Goal: Transaction & Acquisition: Book appointment/travel/reservation

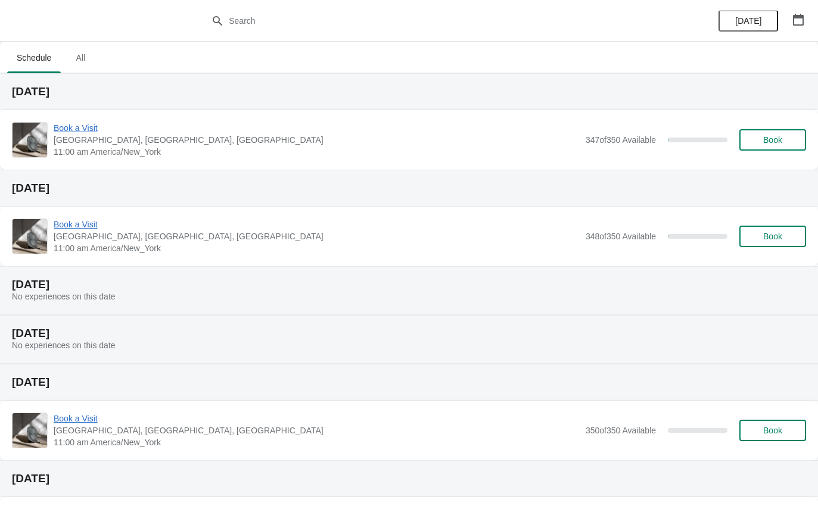
click at [80, 130] on span "Book a Visit" at bounding box center [317, 128] width 526 height 12
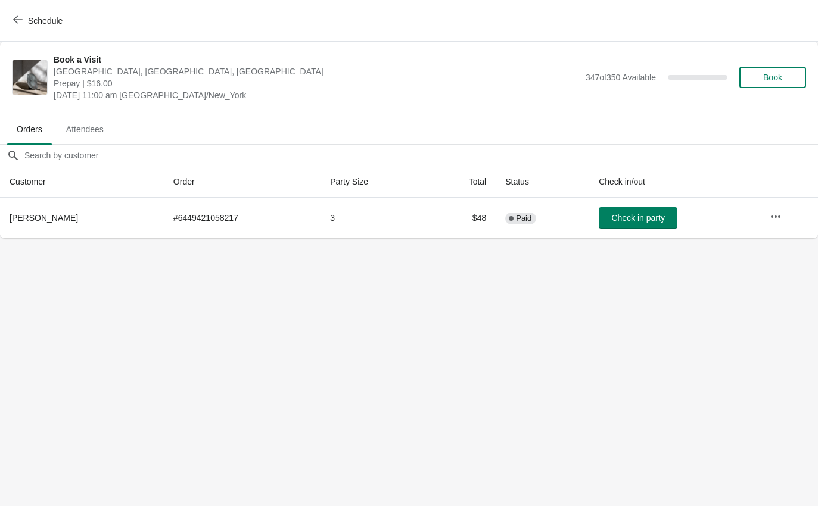
click at [61, 27] on button "Schedule" at bounding box center [39, 20] width 66 height 21
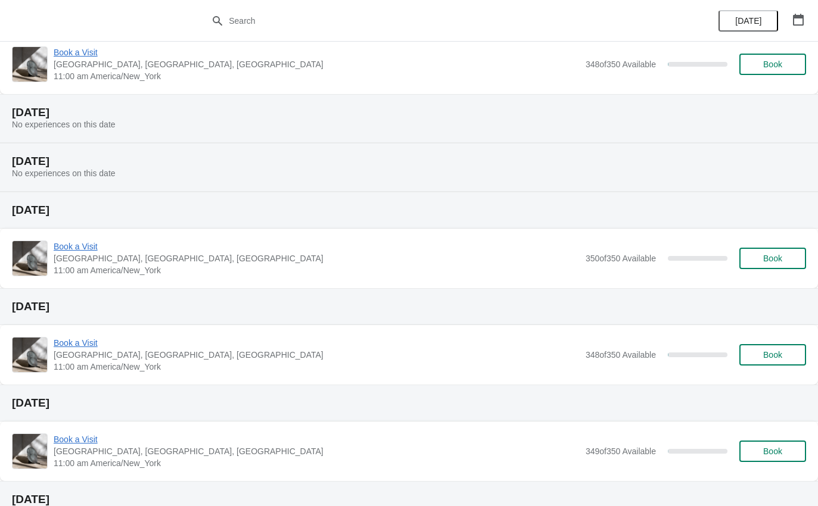
scroll to position [207, 0]
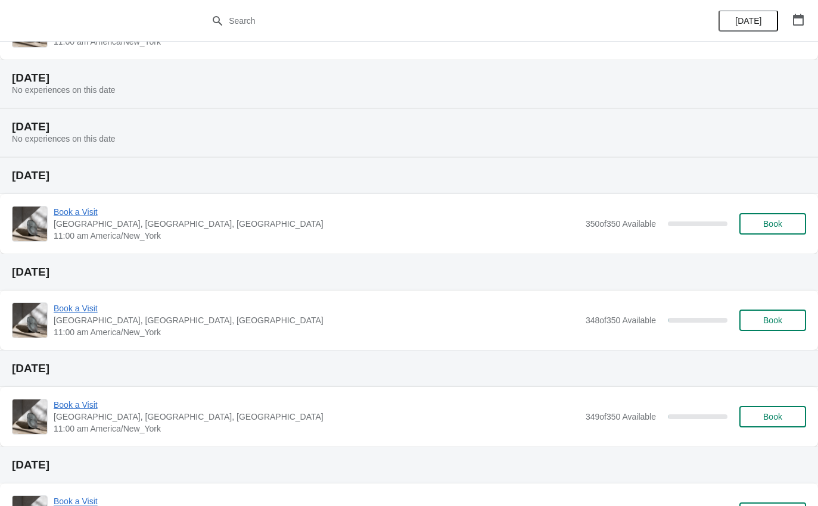
click at [76, 302] on span "Book a Visit" at bounding box center [317, 308] width 526 height 12
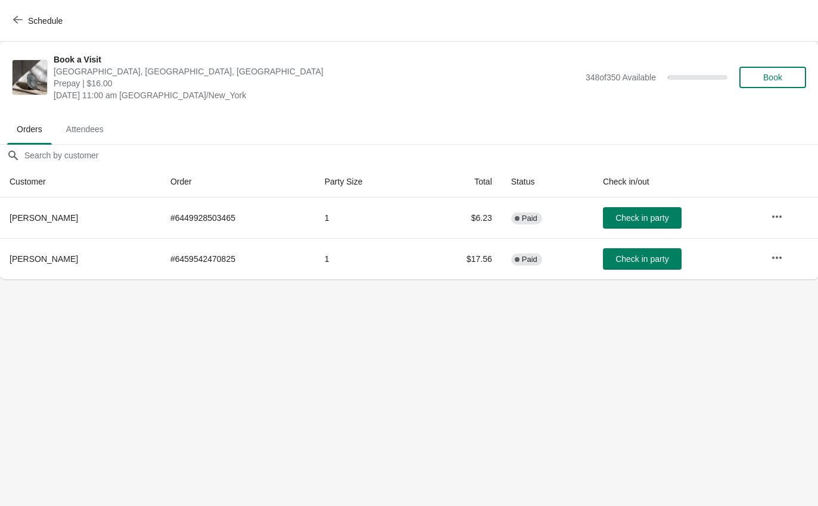
click at [13, 23] on button "Schedule" at bounding box center [39, 20] width 66 height 21
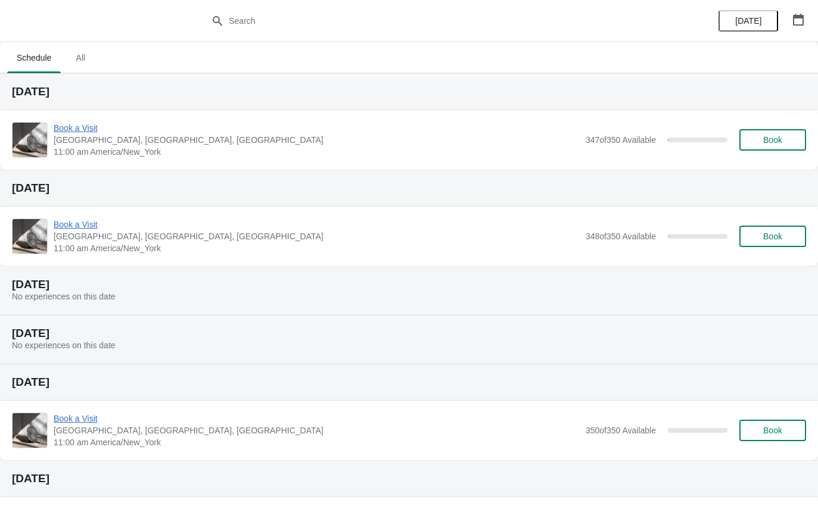
click at [85, 222] on span "Book a Visit" at bounding box center [317, 225] width 526 height 12
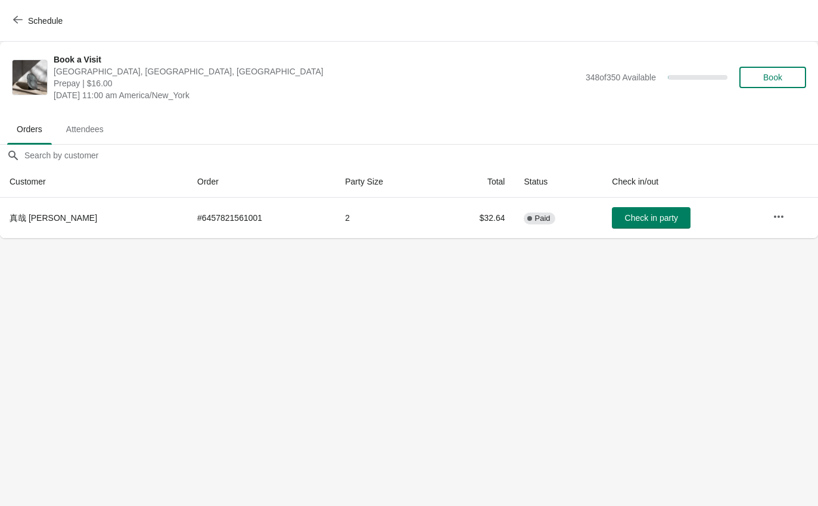
click at [23, 19] on span "Schedule" at bounding box center [38, 20] width 47 height 11
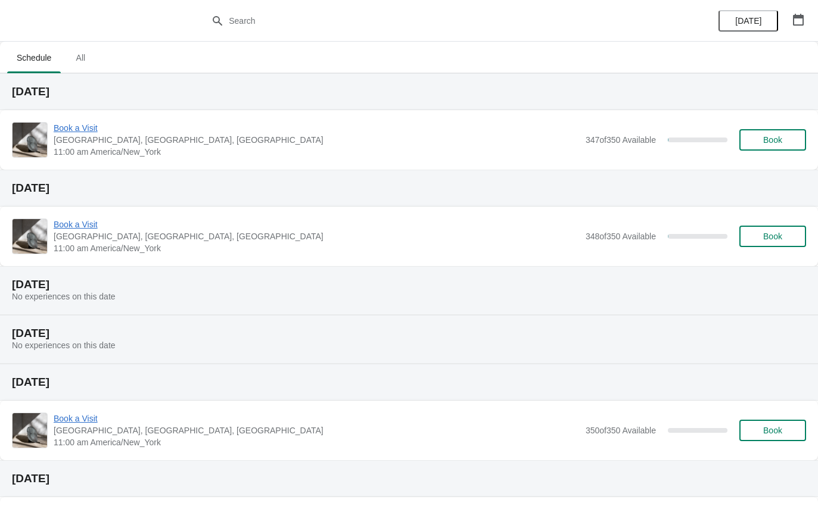
click at [792, 23] on icon "button" at bounding box center [798, 20] width 12 height 12
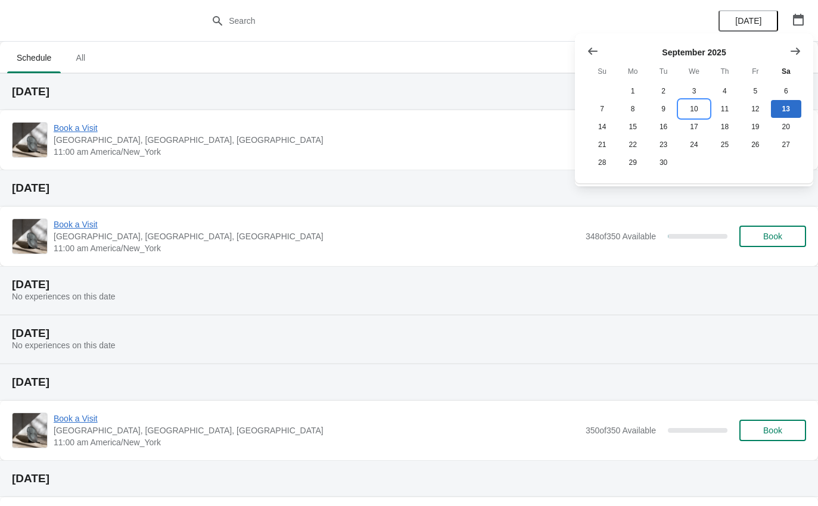
click at [694, 111] on button "10" at bounding box center [693, 109] width 30 height 18
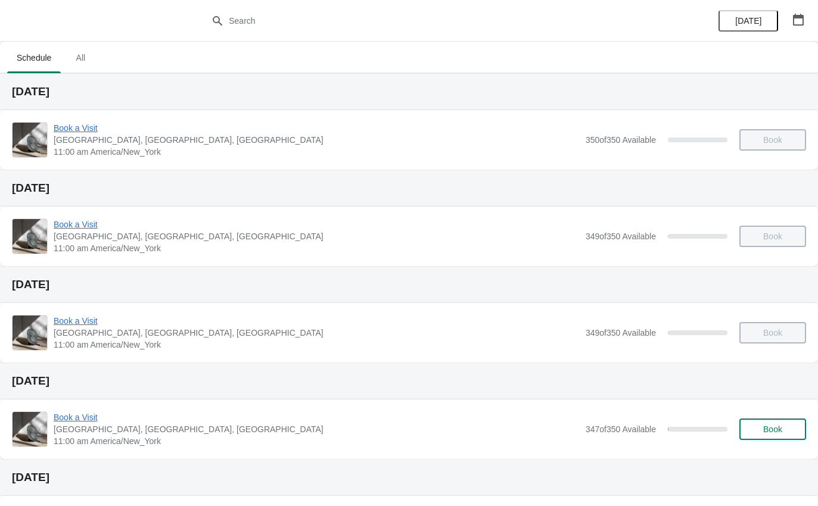
click at [76, 229] on span "Book a Visit" at bounding box center [317, 225] width 526 height 12
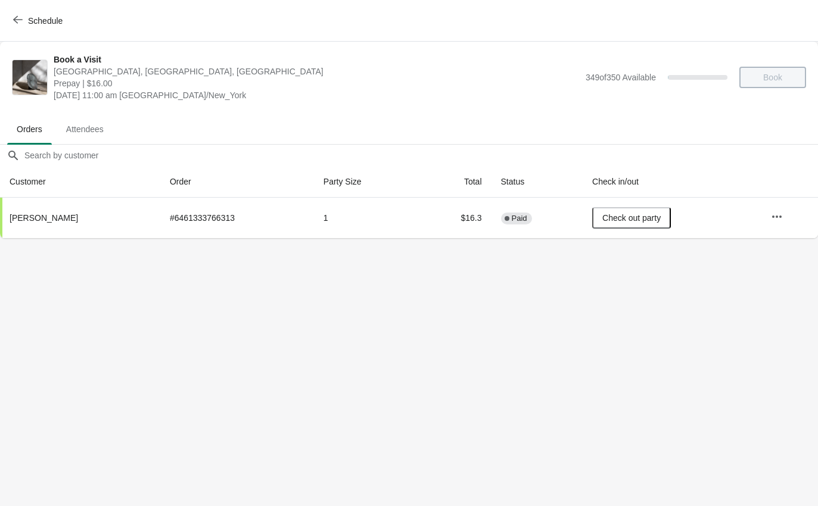
click at [39, 16] on span "Schedule" at bounding box center [45, 21] width 35 height 10
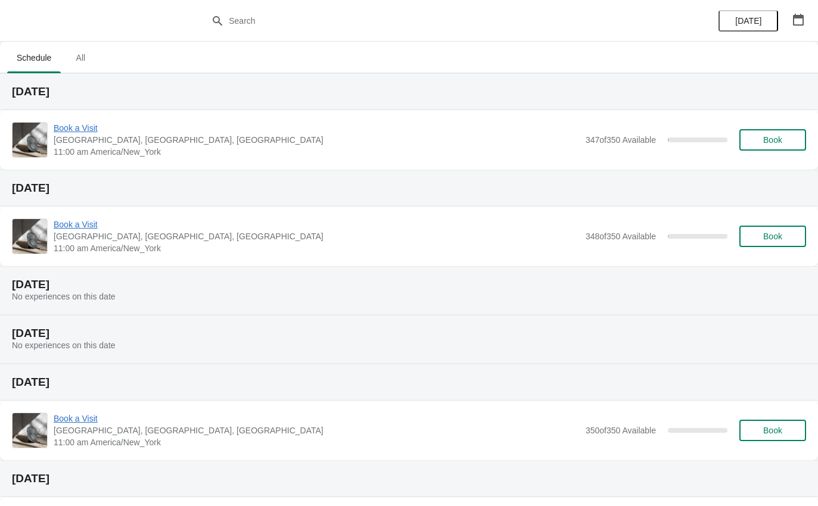
click at [754, 20] on span "[DATE]" at bounding box center [748, 21] width 26 height 10
click at [799, 23] on icon "button" at bounding box center [798, 20] width 12 height 12
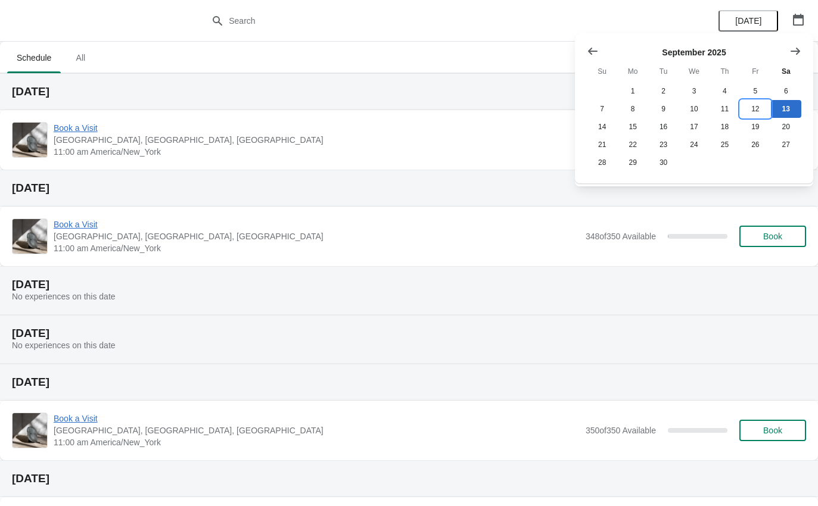
click at [751, 106] on button "12" at bounding box center [755, 109] width 30 height 18
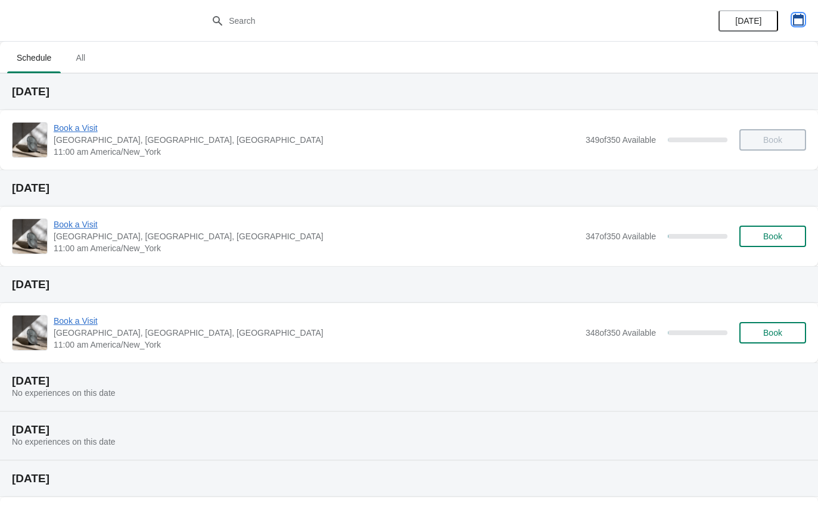
click at [800, 18] on icon "button" at bounding box center [798, 20] width 12 height 12
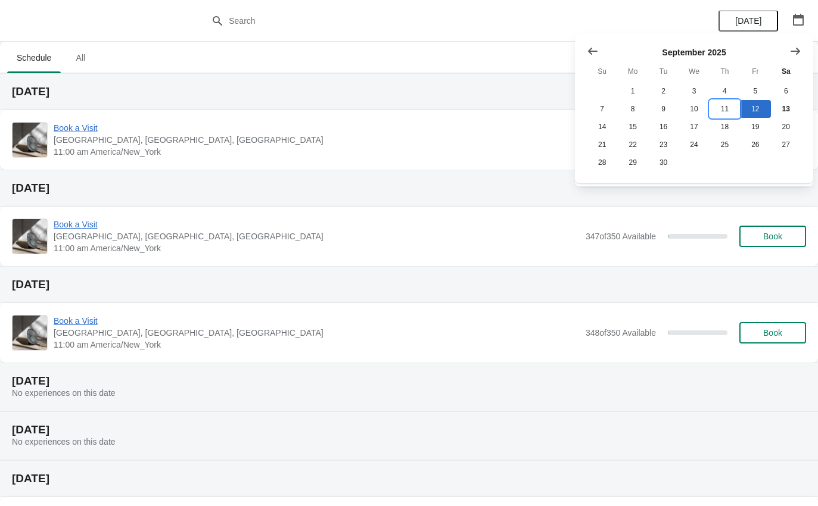
click at [719, 110] on button "11" at bounding box center [724, 109] width 30 height 18
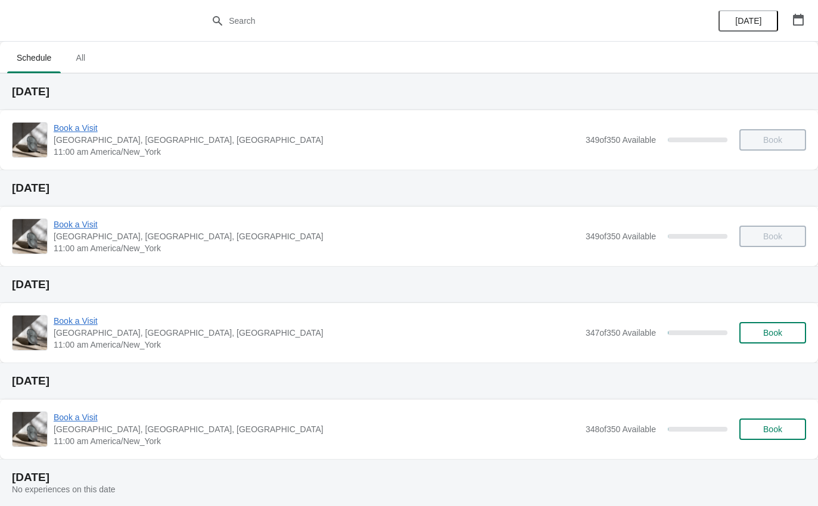
click at [80, 225] on span "Book a Visit" at bounding box center [317, 225] width 526 height 12
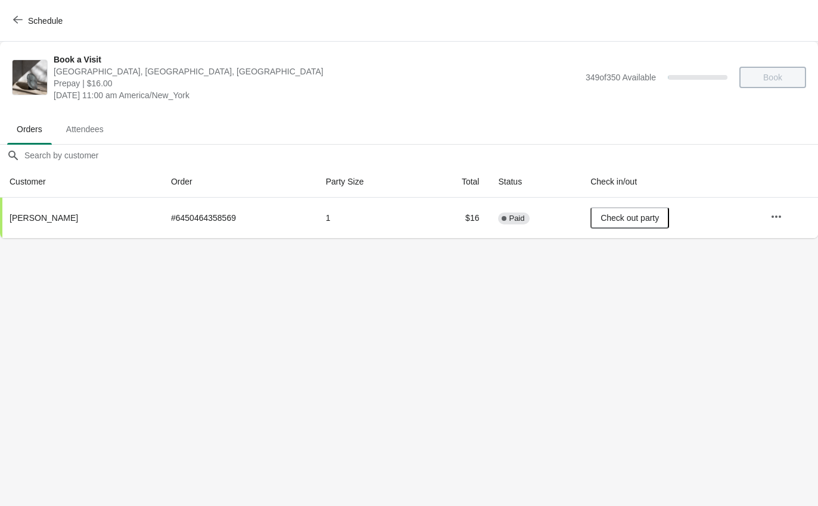
click at [27, 26] on span "Schedule" at bounding box center [38, 20] width 47 height 11
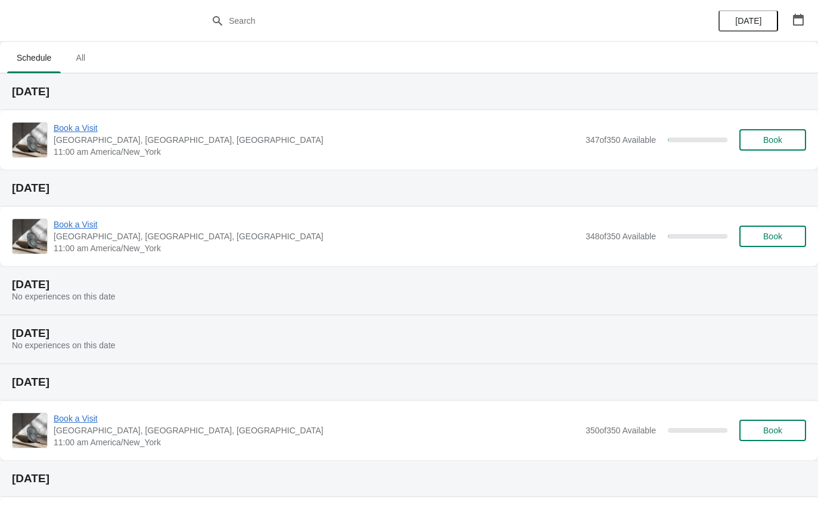
click at [801, 10] on button "button" at bounding box center [797, 19] width 21 height 21
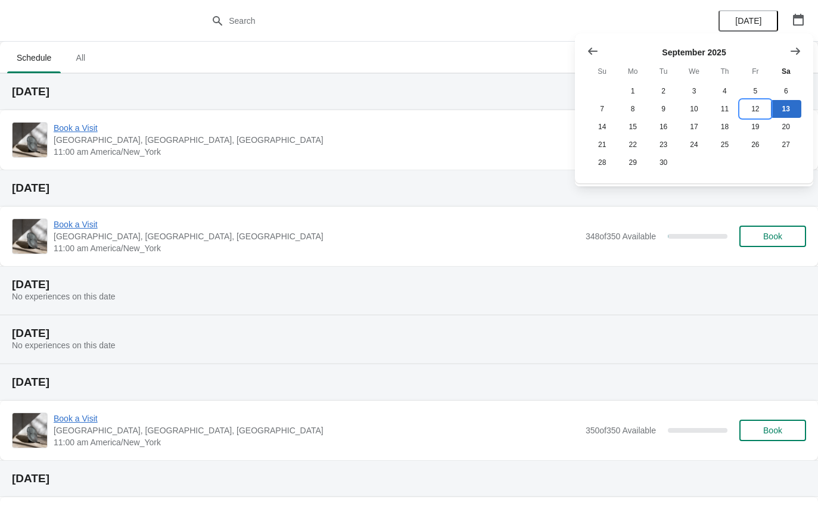
click at [756, 111] on button "12" at bounding box center [755, 109] width 30 height 18
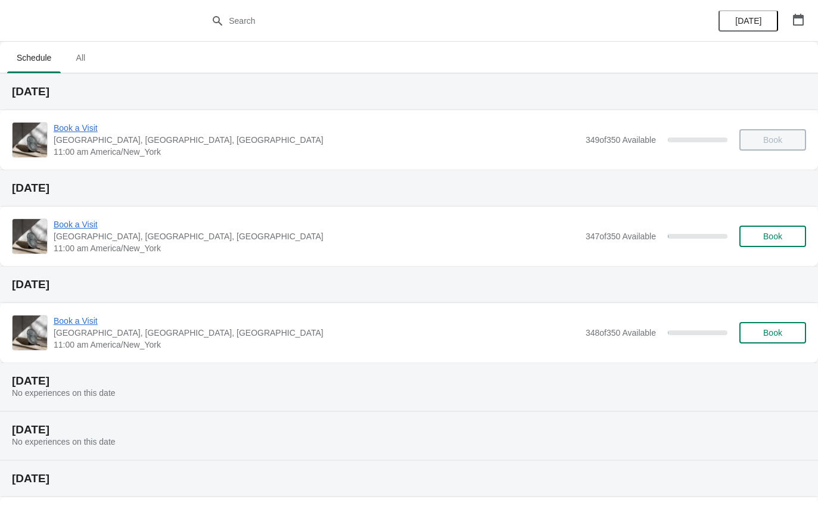
click at [86, 130] on span "Book a Visit" at bounding box center [317, 128] width 526 height 12
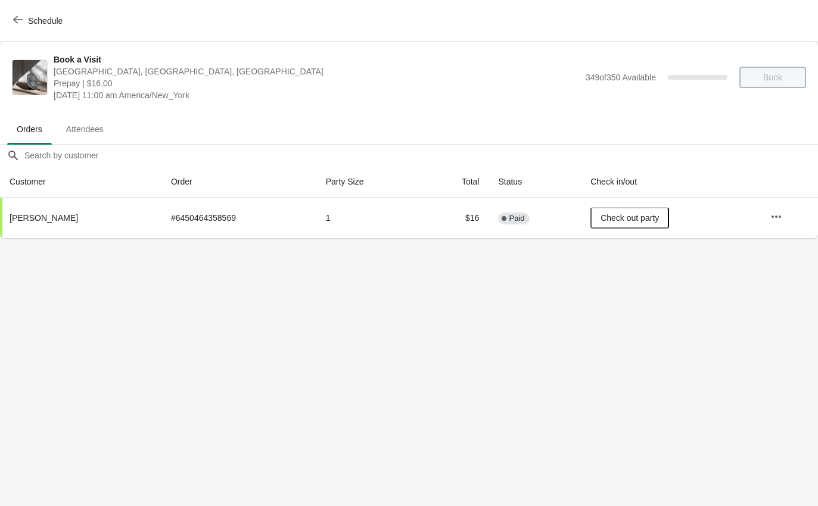
click at [44, 5] on div "Schedule" at bounding box center [409, 21] width 818 height 42
click at [23, 17] on span "Schedule" at bounding box center [38, 20] width 47 height 11
